Goal: Navigation & Orientation: Find specific page/section

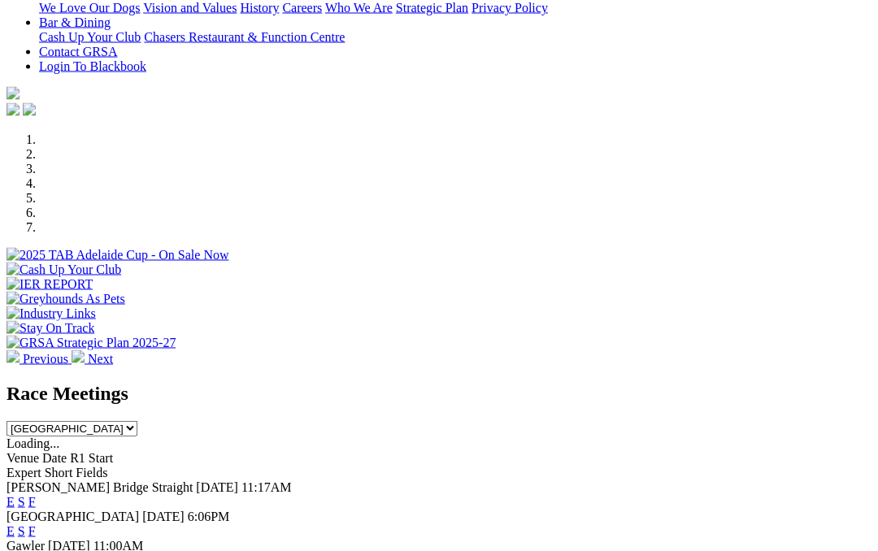
scroll to position [382, 0]
click at [36, 524] on link "F" at bounding box center [31, 531] width 7 height 14
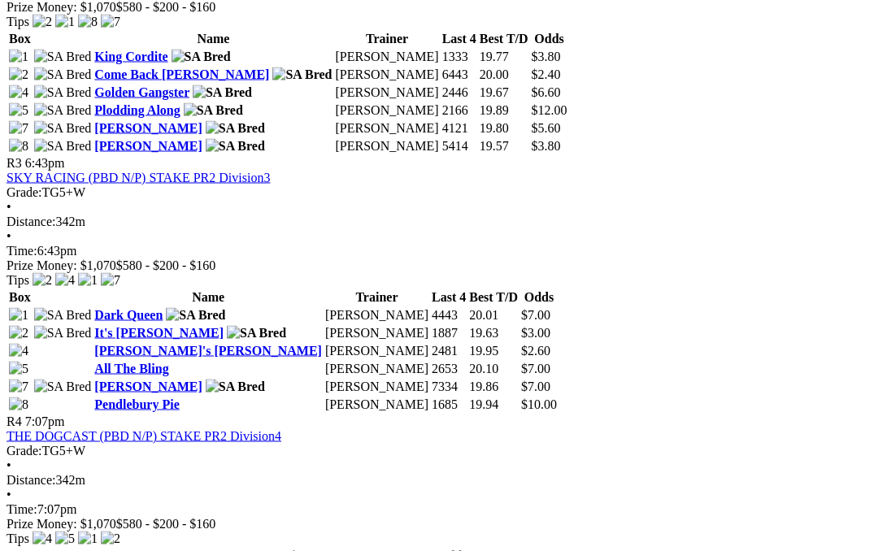
scroll to position [1179, 0]
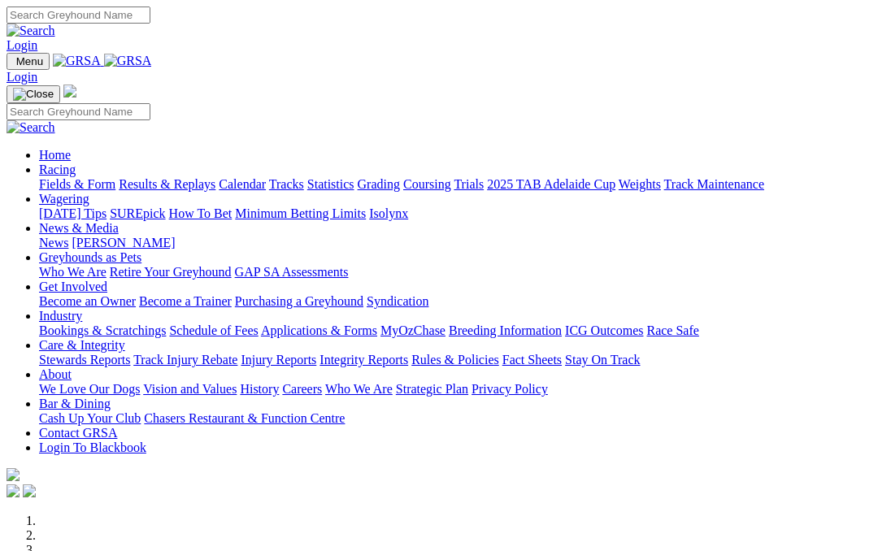
scroll to position [453, 0]
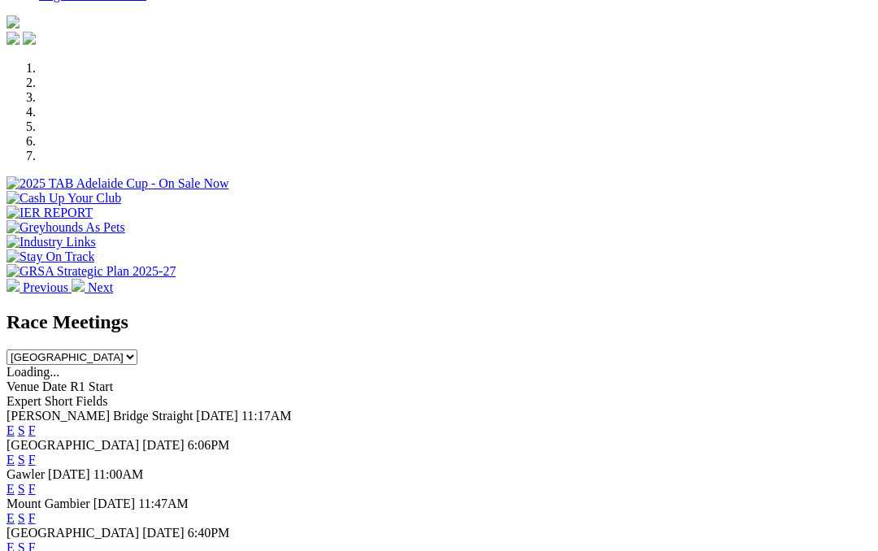
click at [36, 482] on link "F" at bounding box center [31, 489] width 7 height 14
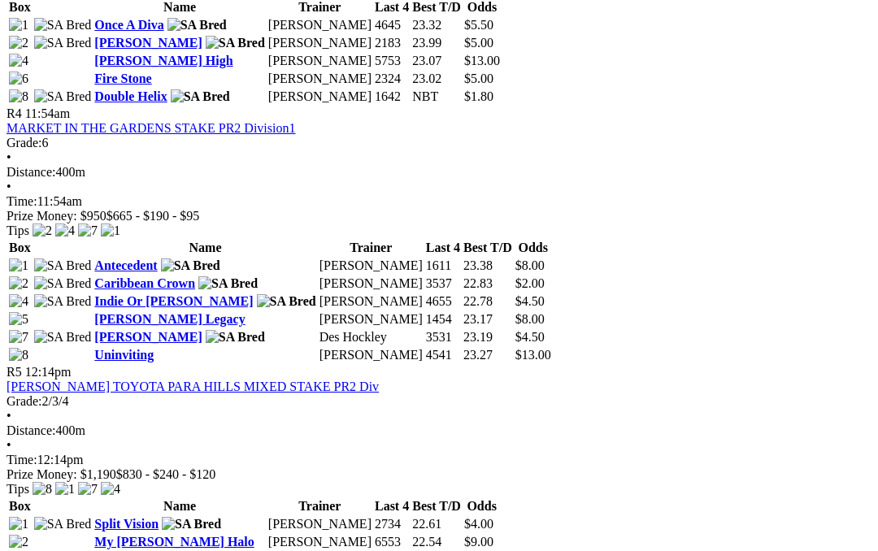
scroll to position [1481, 0]
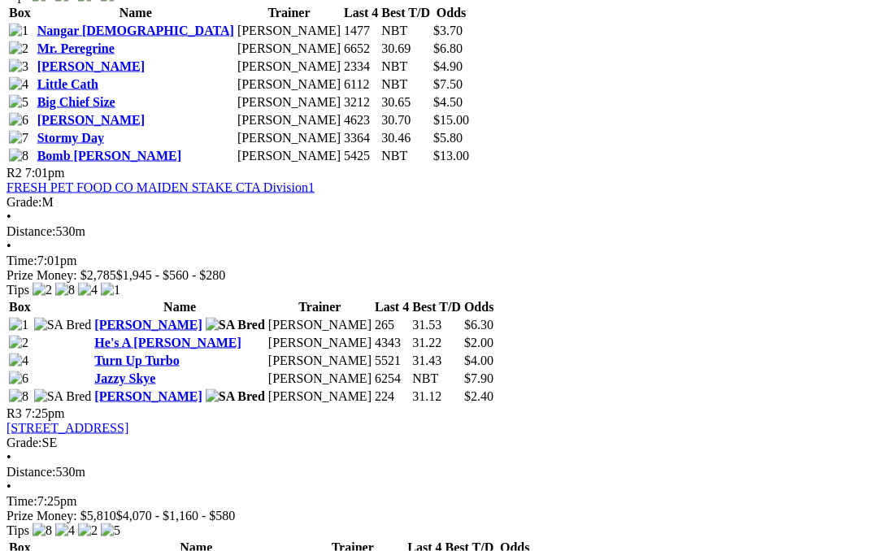
scroll to position [968, 198]
